Goal: Task Accomplishment & Management: Manage account settings

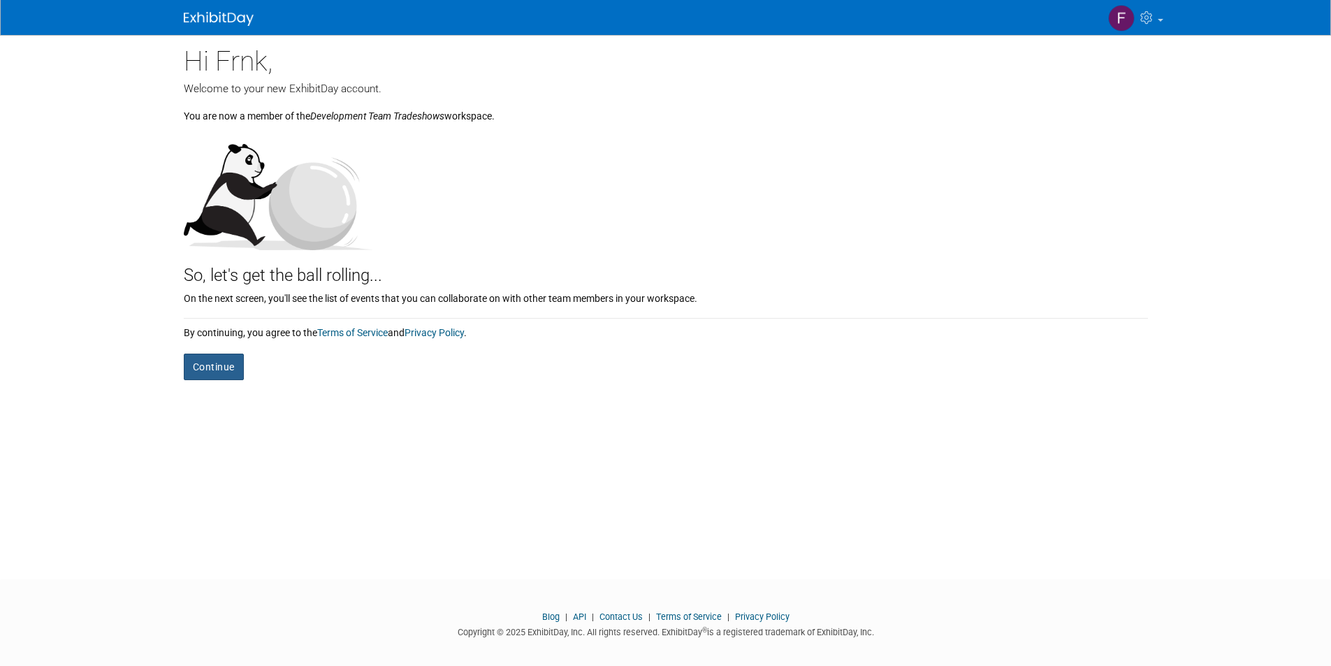
click at [218, 370] on button "Continue" at bounding box center [214, 367] width 60 height 27
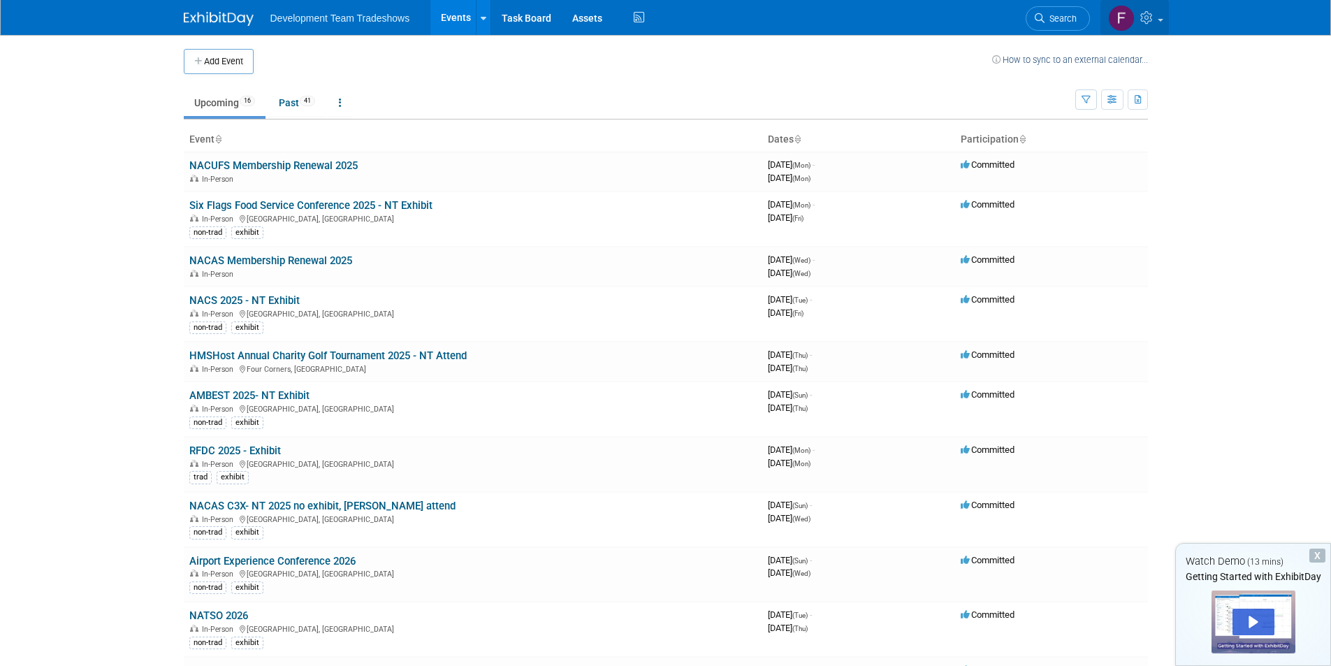
click at [1144, 17] on icon at bounding box center [1148, 17] width 16 height 13
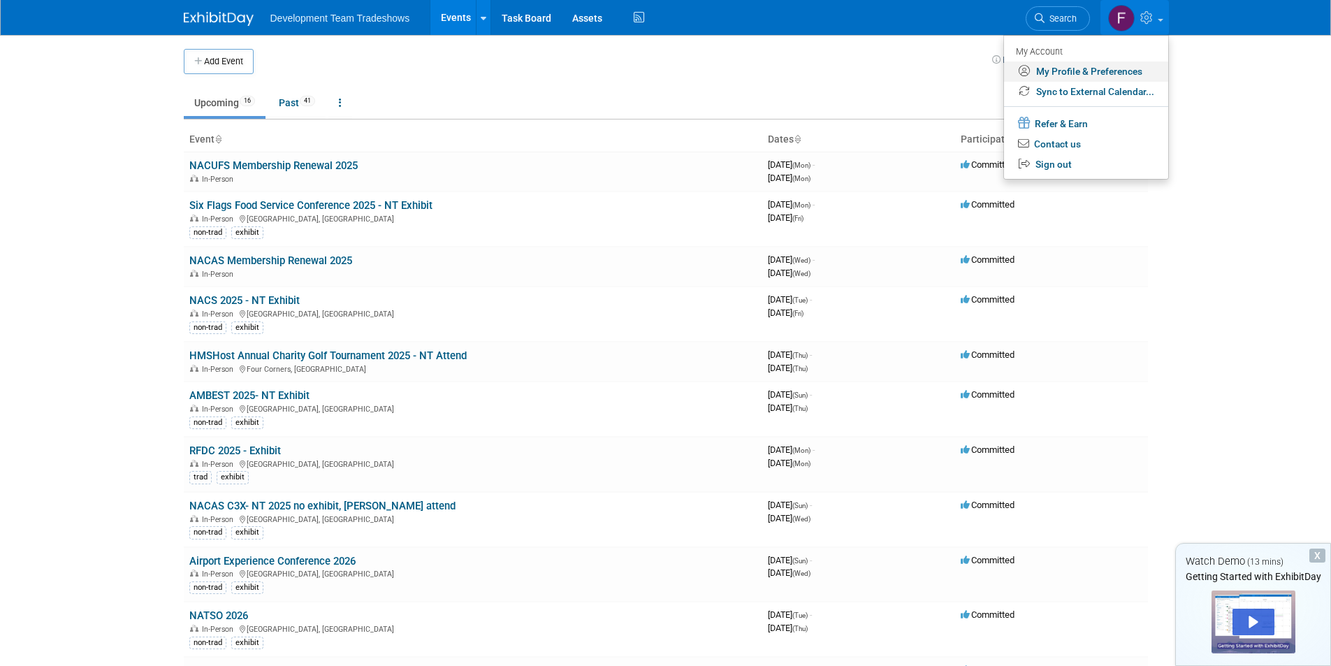
click at [1065, 64] on link "My Profile & Preferences" at bounding box center [1086, 71] width 164 height 20
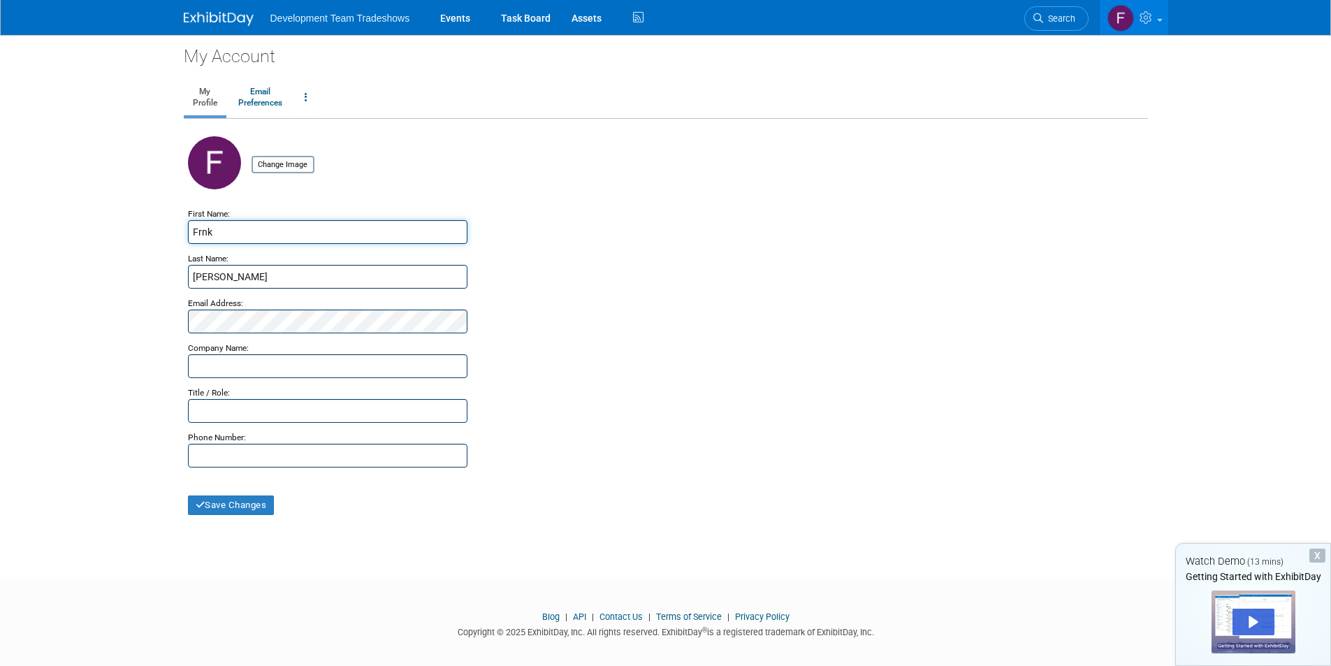
click at [202, 233] on input "Frnk" at bounding box center [327, 232] width 279 height 24
type input "Frank"
click at [555, 294] on div "Email Address:" at bounding box center [666, 299] width 956 height 21
drag, startPoint x: 227, startPoint y: 502, endPoint x: 321, endPoint y: 492, distance: 94.9
click at [228, 504] on button "Save Changes" at bounding box center [231, 505] width 87 height 20
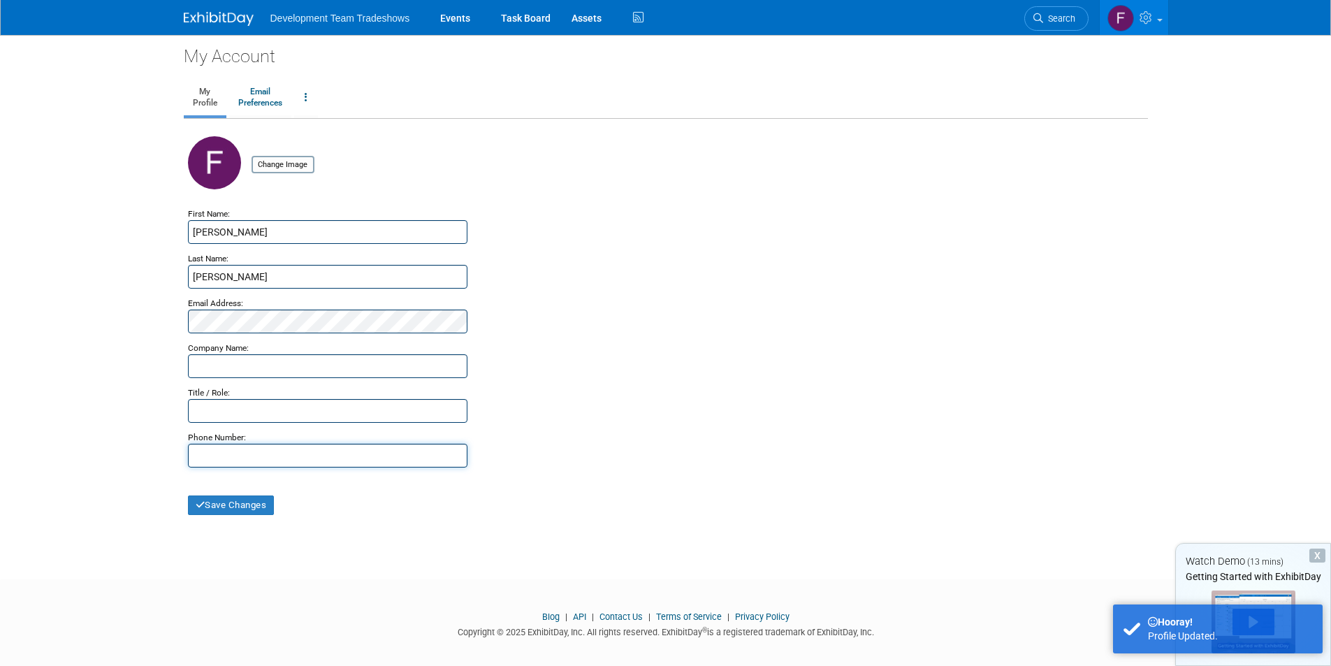
click at [266, 452] on input "text" at bounding box center [327, 456] width 279 height 24
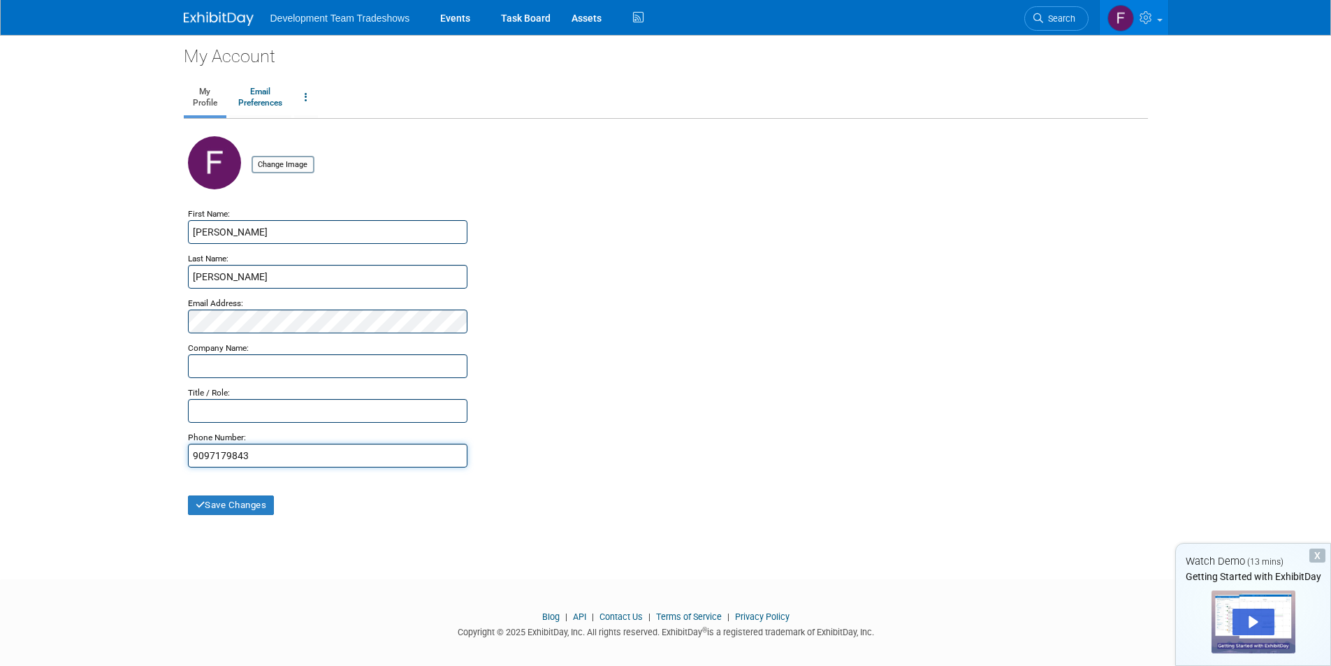
type input "9097179843"
click at [231, 422] on input "text" at bounding box center [327, 411] width 279 height 24
type input "Dir of Nontrad Franchise Sales"
click at [248, 363] on input "text" at bounding box center [327, 366] width 279 height 24
type input "GOTO Foods"
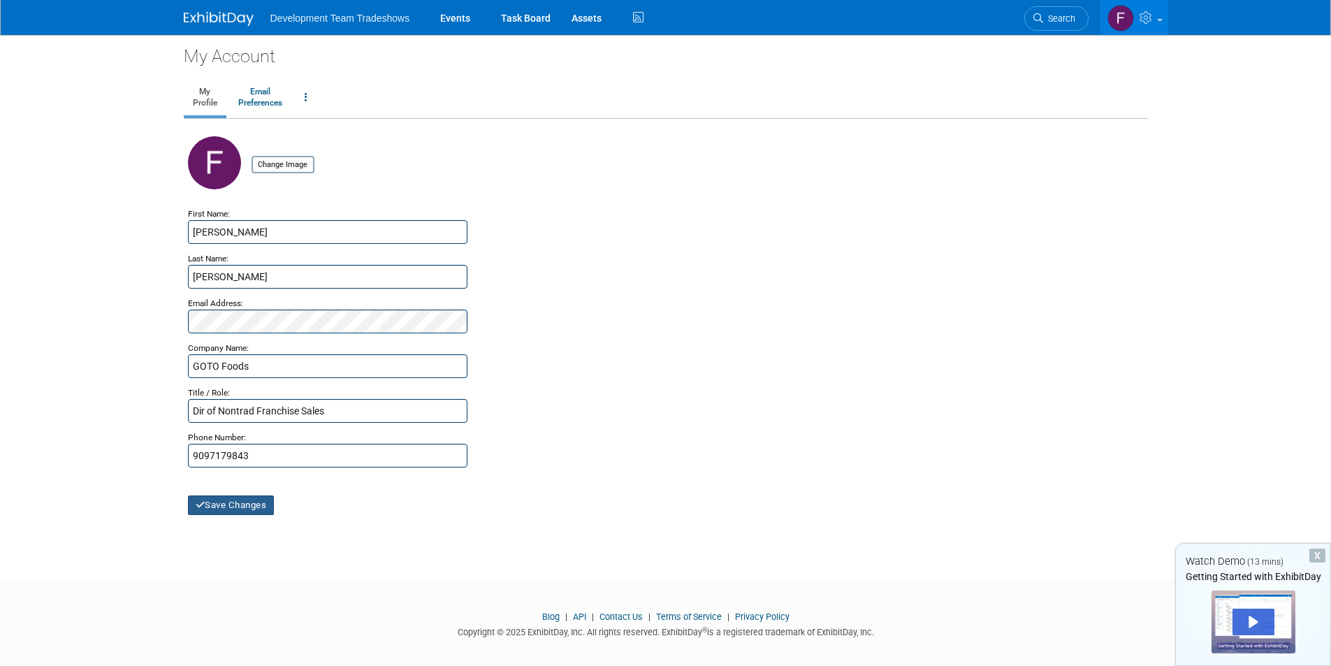
click at [242, 506] on button "Save Changes" at bounding box center [231, 505] width 87 height 20
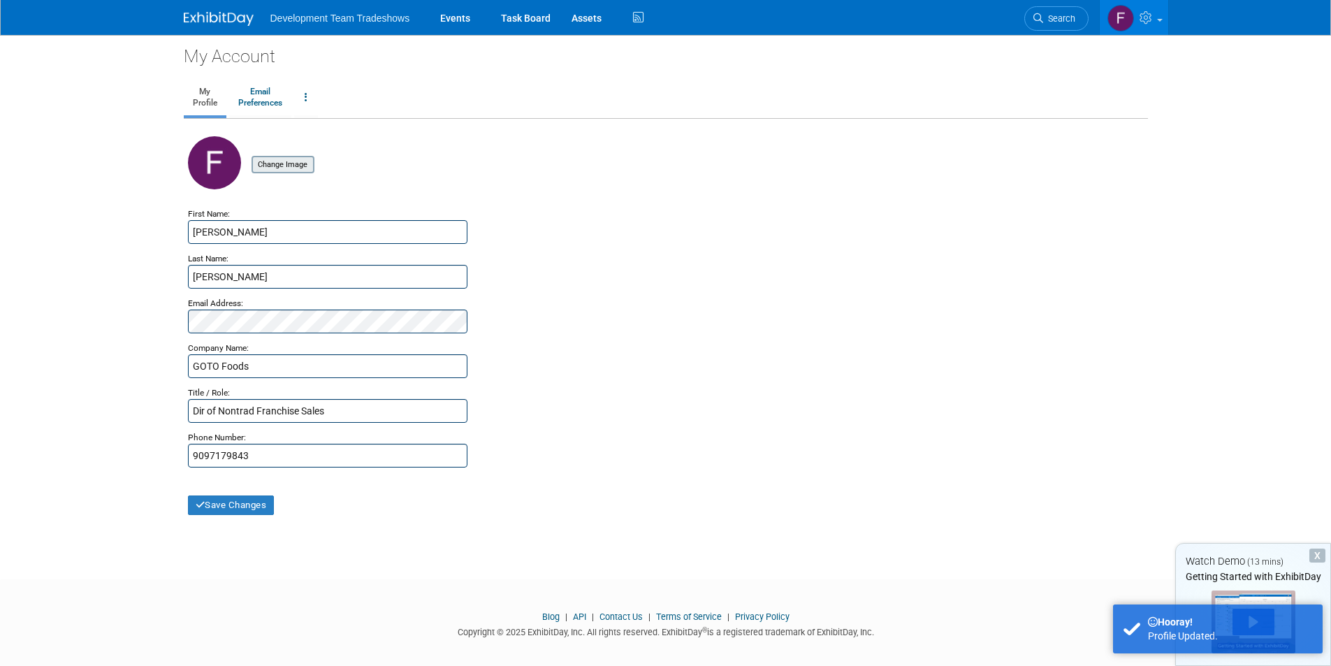
click at [278, 168] on input "file" at bounding box center [230, 164] width 166 height 15
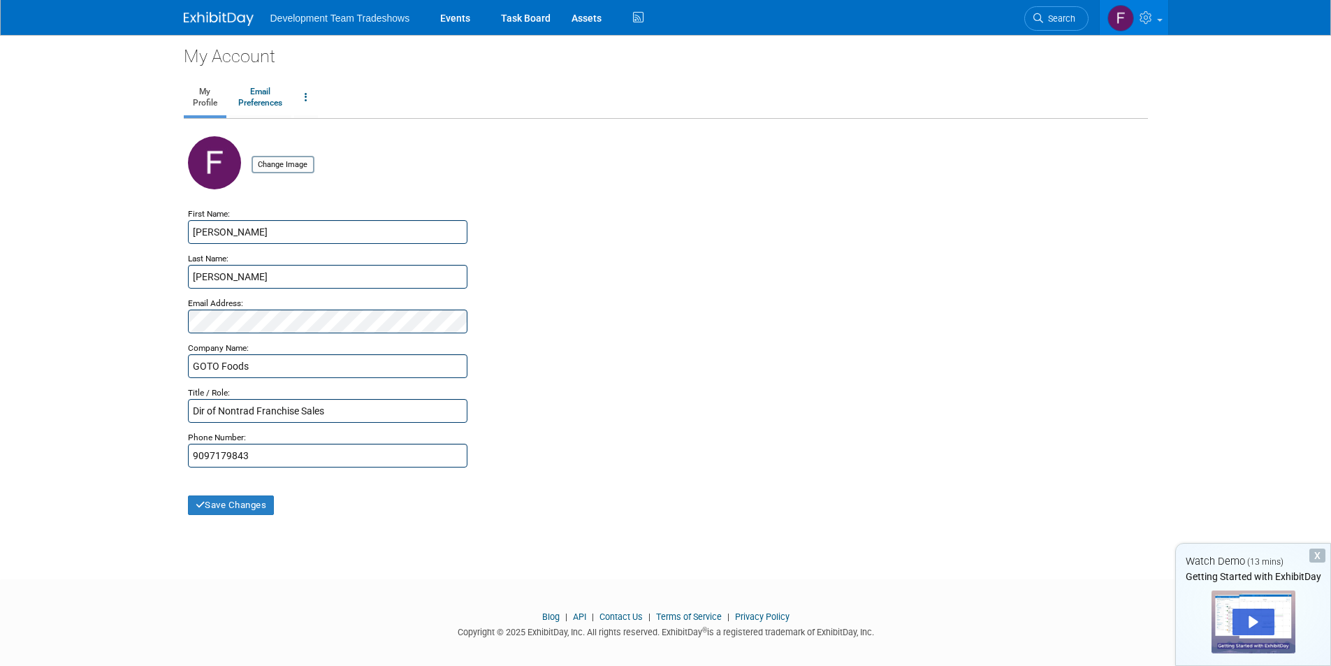
click at [619, 361] on div "GOTO Foods" at bounding box center [666, 366] width 956 height 24
click at [369, 13] on span "Development Team Tradeshows" at bounding box center [340, 18] width 140 height 11
click at [457, 17] on link "Events" at bounding box center [455, 17] width 51 height 35
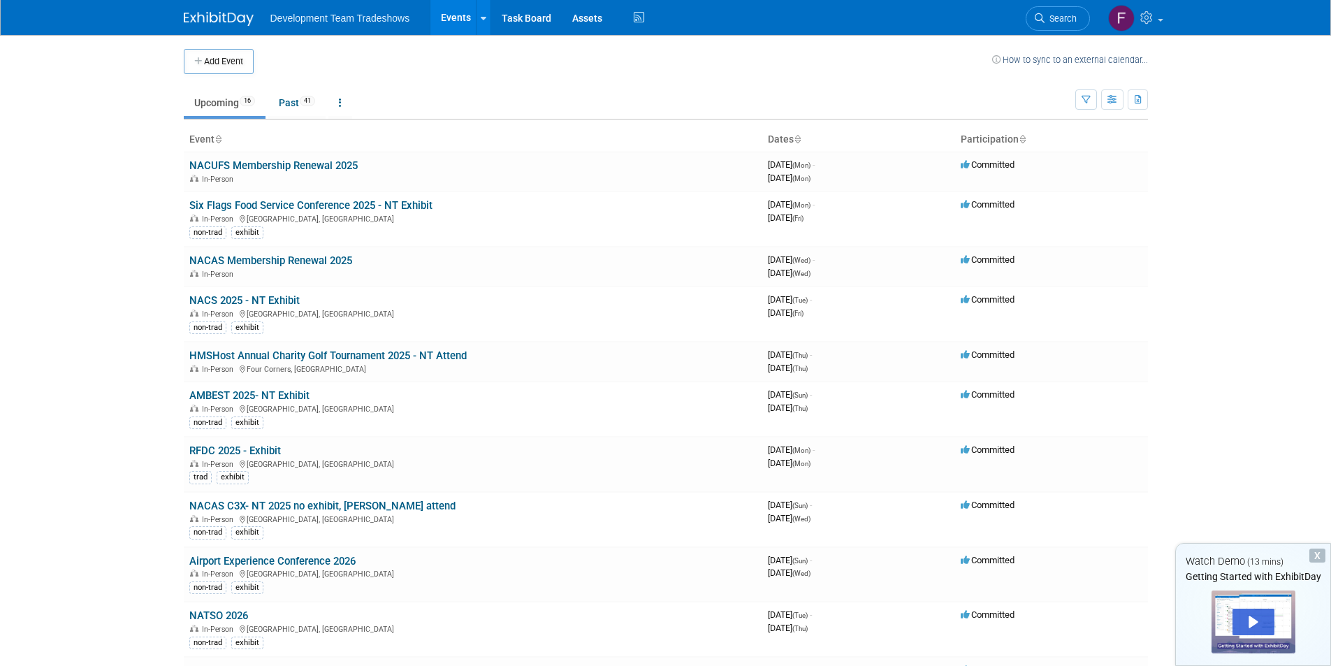
click at [68, 316] on body "Development Team Tradeshows Events Add Event Bulk Upload Events Shareable Event…" at bounding box center [665, 333] width 1331 height 666
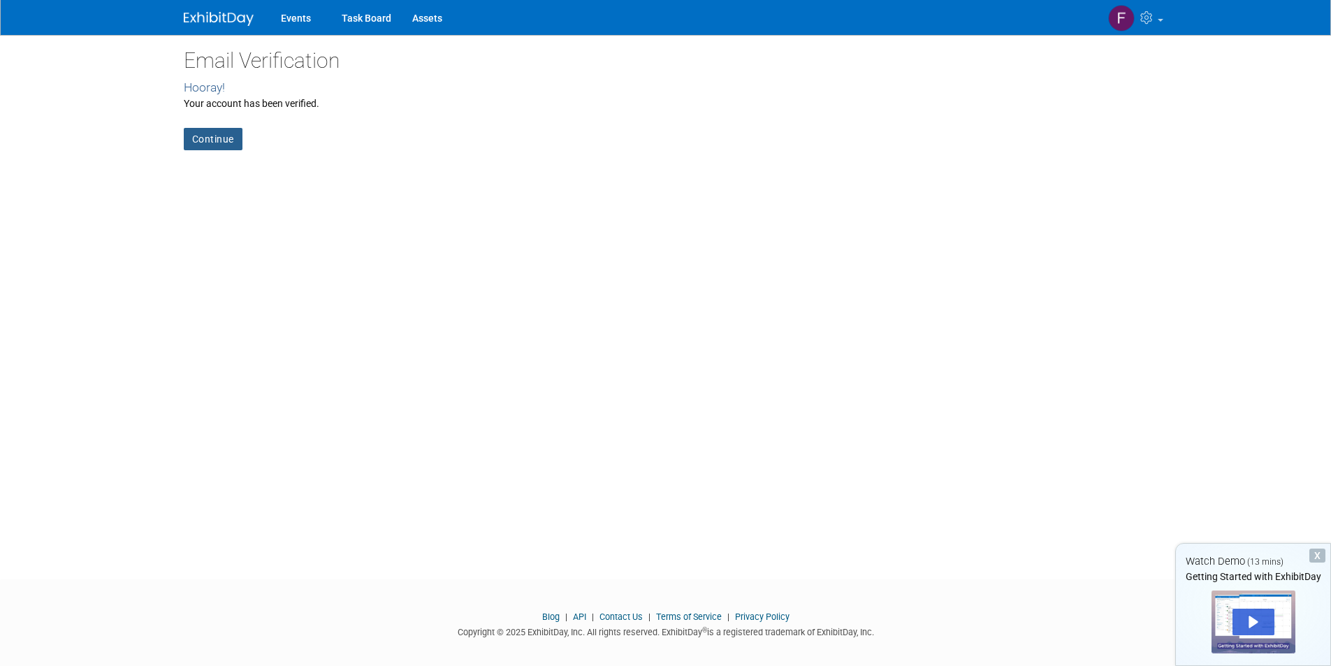
click at [212, 130] on link "Continue" at bounding box center [213, 139] width 59 height 22
